Goal: Book appointment/travel/reservation

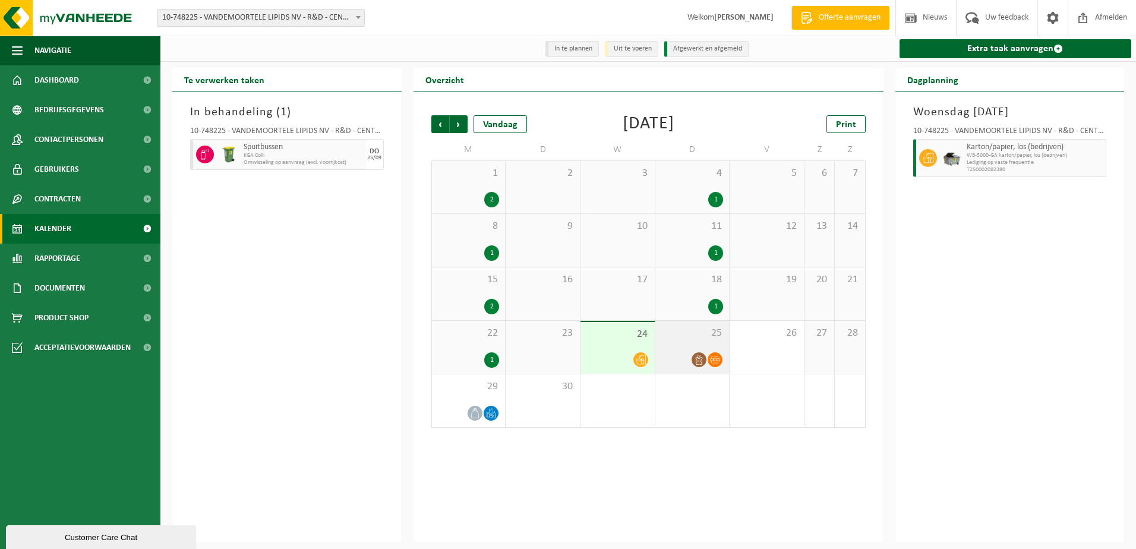
click at [713, 361] on icon at bounding box center [715, 360] width 10 height 10
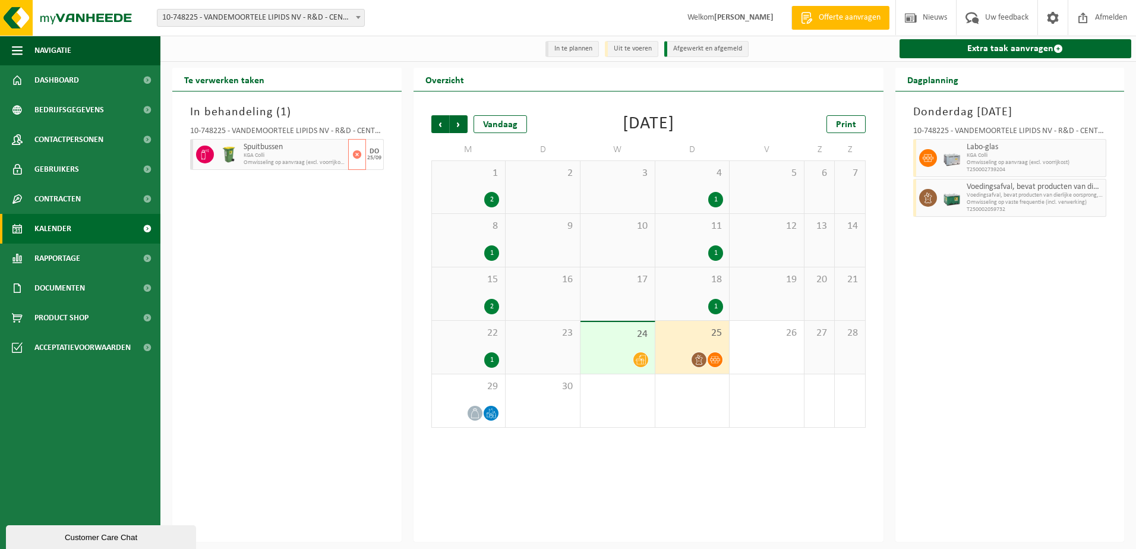
click at [272, 156] on span "KGA Colli" at bounding box center [295, 155] width 102 height 7
click at [290, 151] on span "Spuitbussen" at bounding box center [295, 148] width 102 height 10
click at [956, 157] on img at bounding box center [952, 158] width 18 height 18
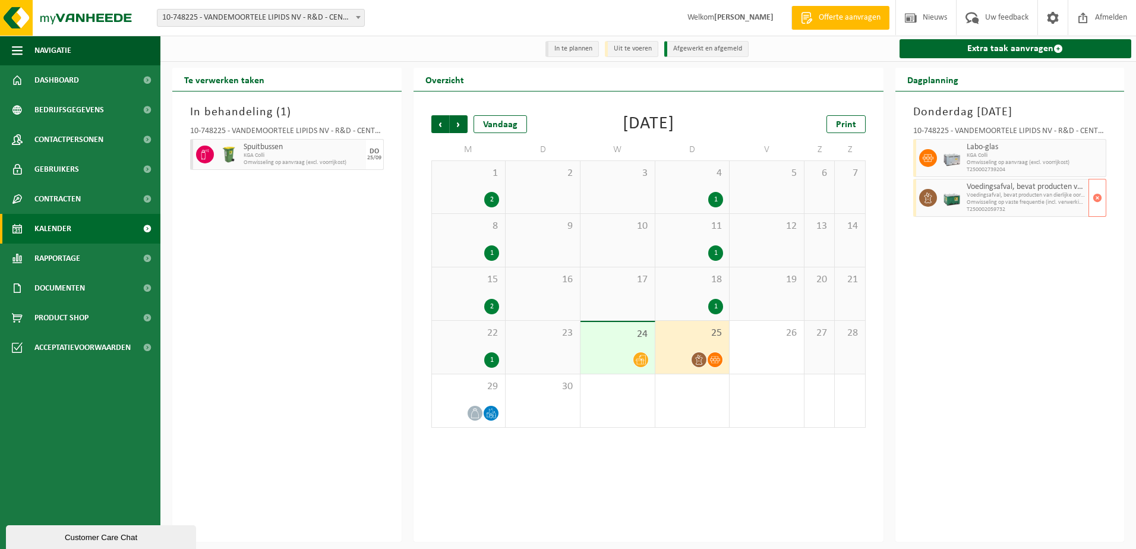
click at [970, 201] on span "Omwisseling op vaste frequentie (incl. verwerking)" at bounding box center [1026, 202] width 119 height 7
click at [691, 357] on div at bounding box center [699, 360] width 16 height 16
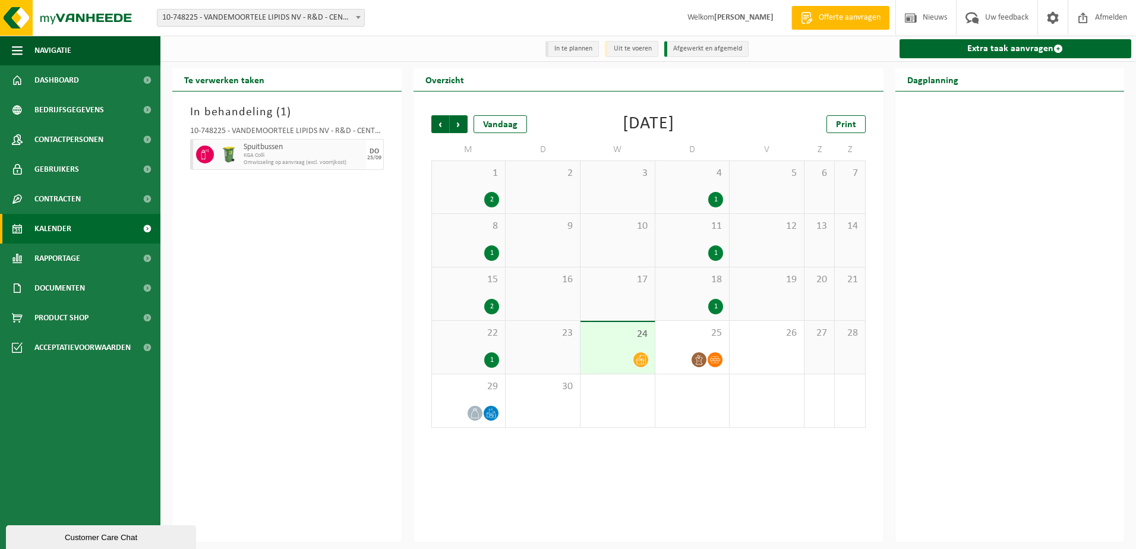
click at [597, 354] on div at bounding box center [617, 360] width 62 height 16
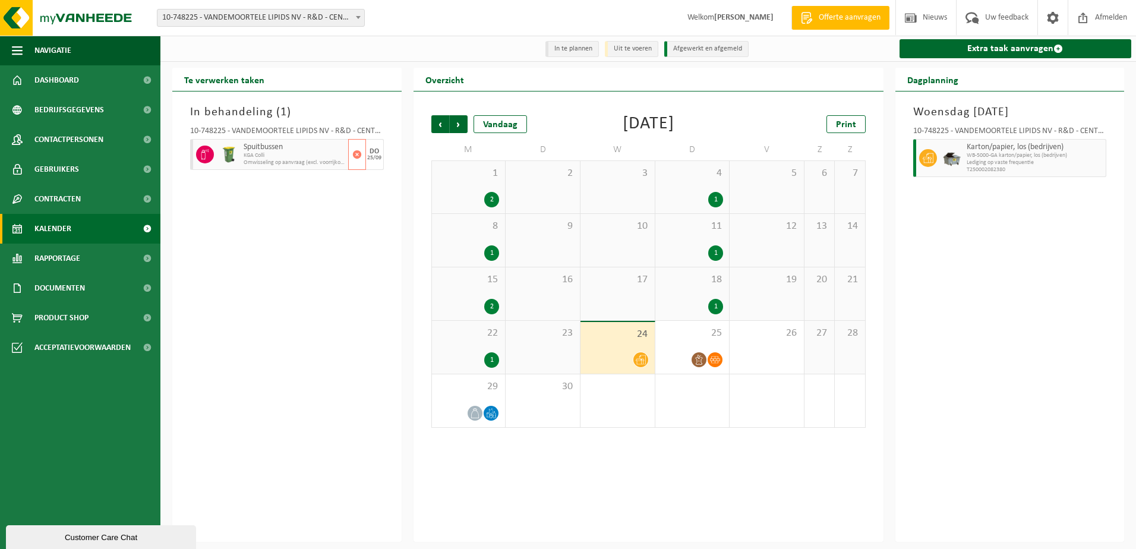
click at [194, 159] on div at bounding box center [203, 154] width 27 height 31
